Goal: Task Accomplishment & Management: Complete application form

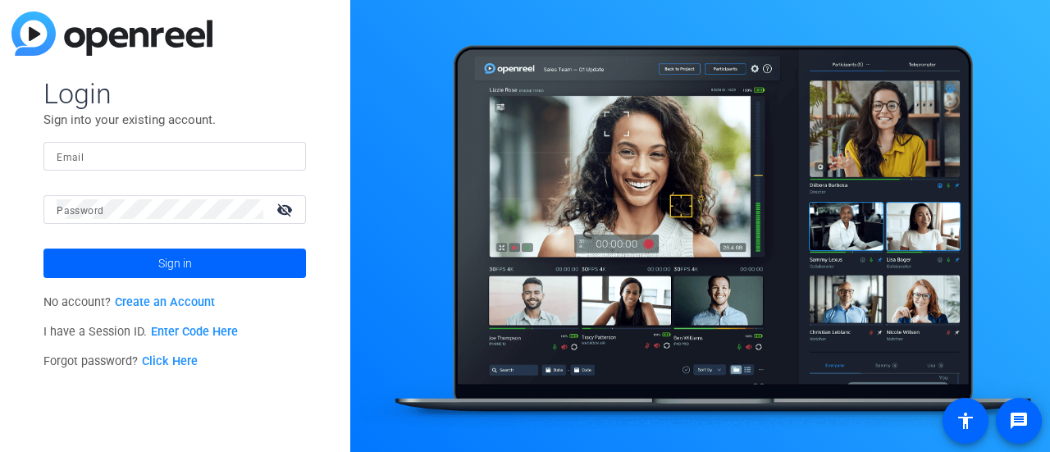
click at [164, 331] on link "Enter Code Here" at bounding box center [194, 332] width 87 height 14
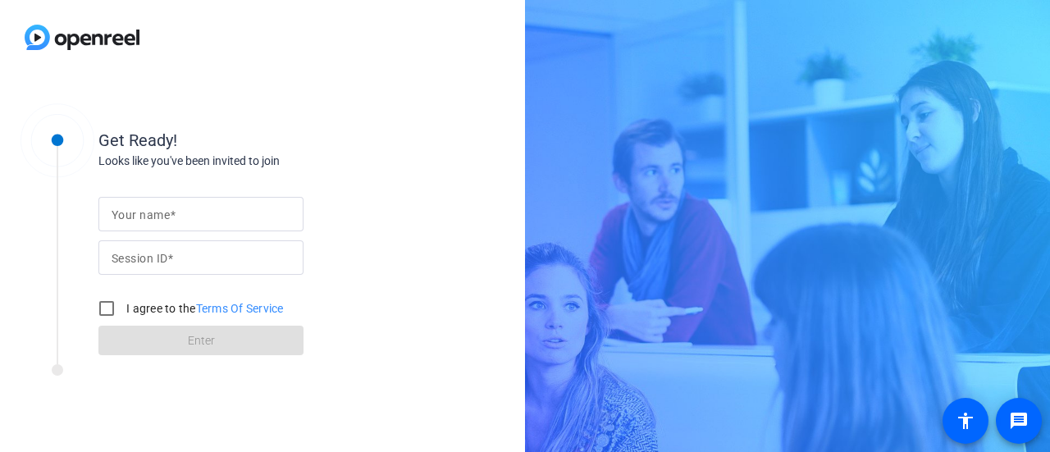
click at [192, 213] on input "Your name" at bounding box center [201, 214] width 179 height 20
type input "May Zaw"
paste input "EJpT"
type input "EJpT"
click at [138, 313] on label "I agree to the Terms Of Service" at bounding box center [203, 308] width 161 height 16
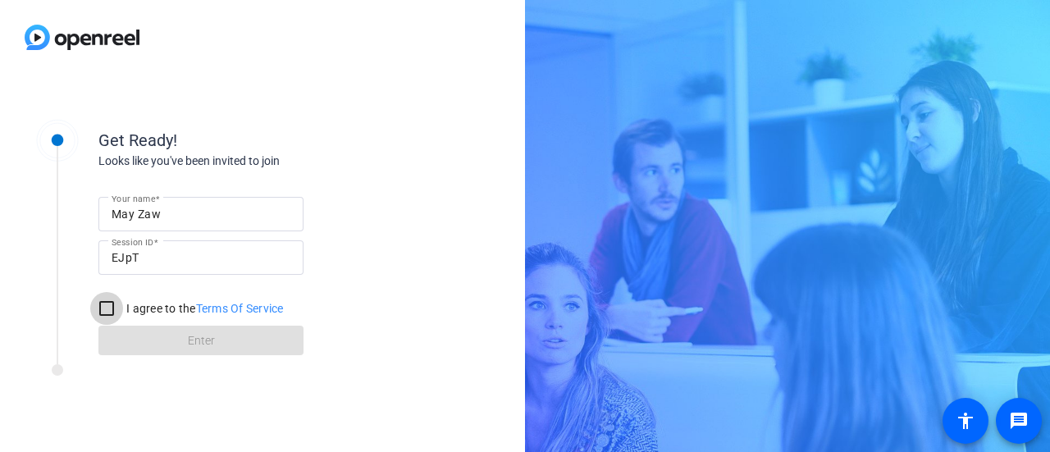
click at [123, 313] on input "I agree to the Terms Of Service" at bounding box center [106, 308] width 33 height 33
checkbox input "true"
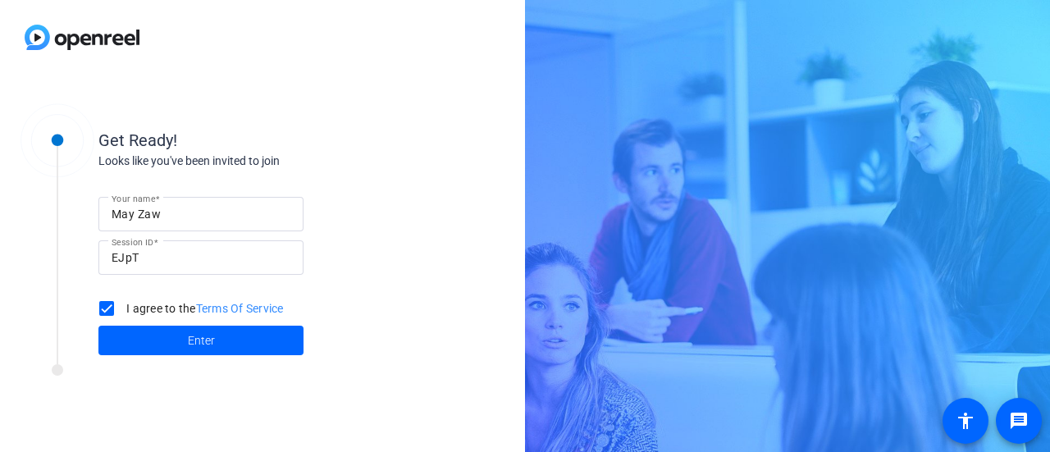
click at [175, 361] on div "Get Ready! Looks like you've been invited to join Your name May [PERSON_NAME] S…" at bounding box center [221, 232] width 410 height 266
click at [188, 344] on span "Enter" at bounding box center [201, 340] width 27 height 17
